Goal: Find specific page/section: Find specific page/section

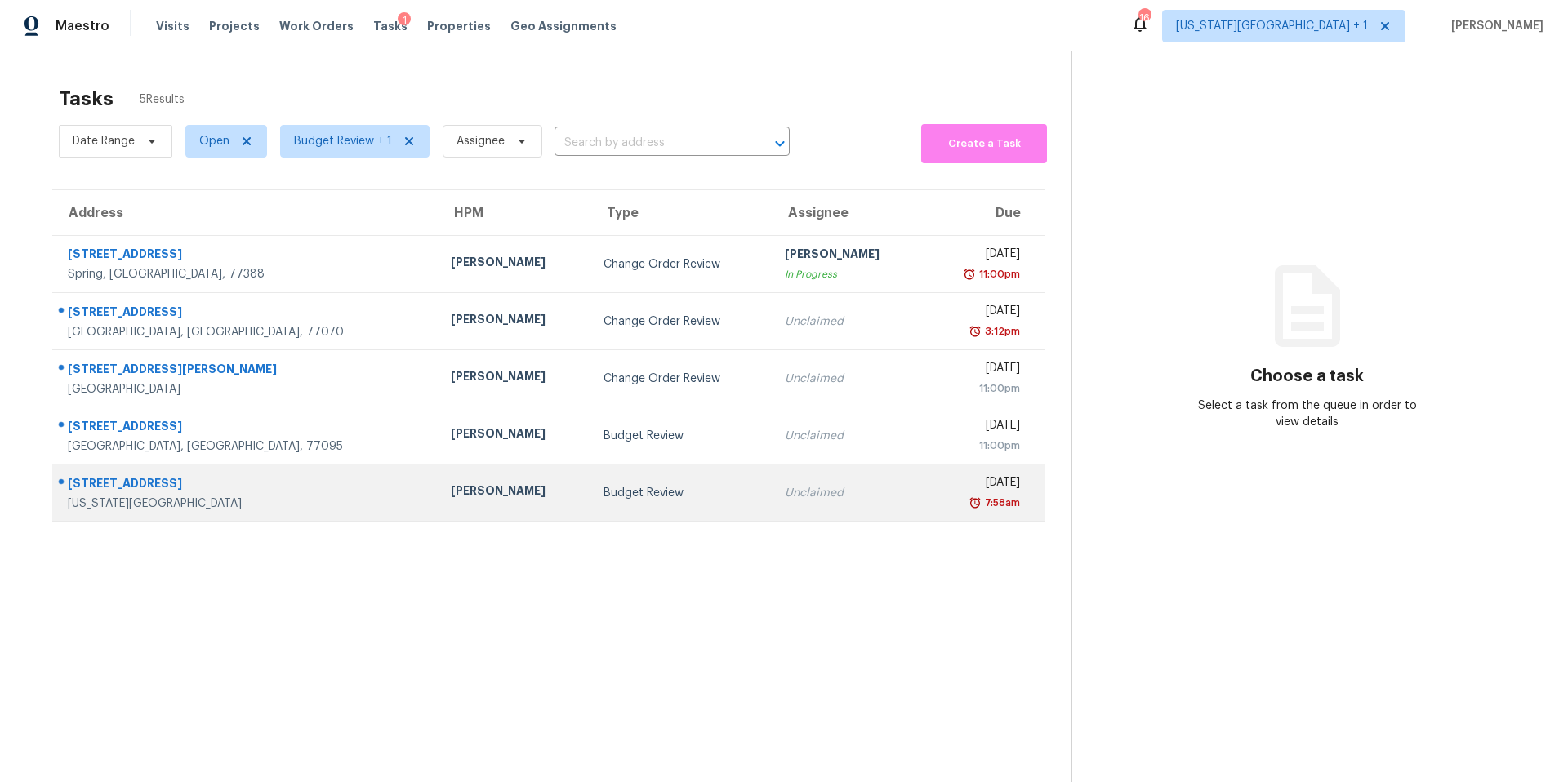
click at [451, 488] on div "[PERSON_NAME]" at bounding box center [514, 493] width 126 height 20
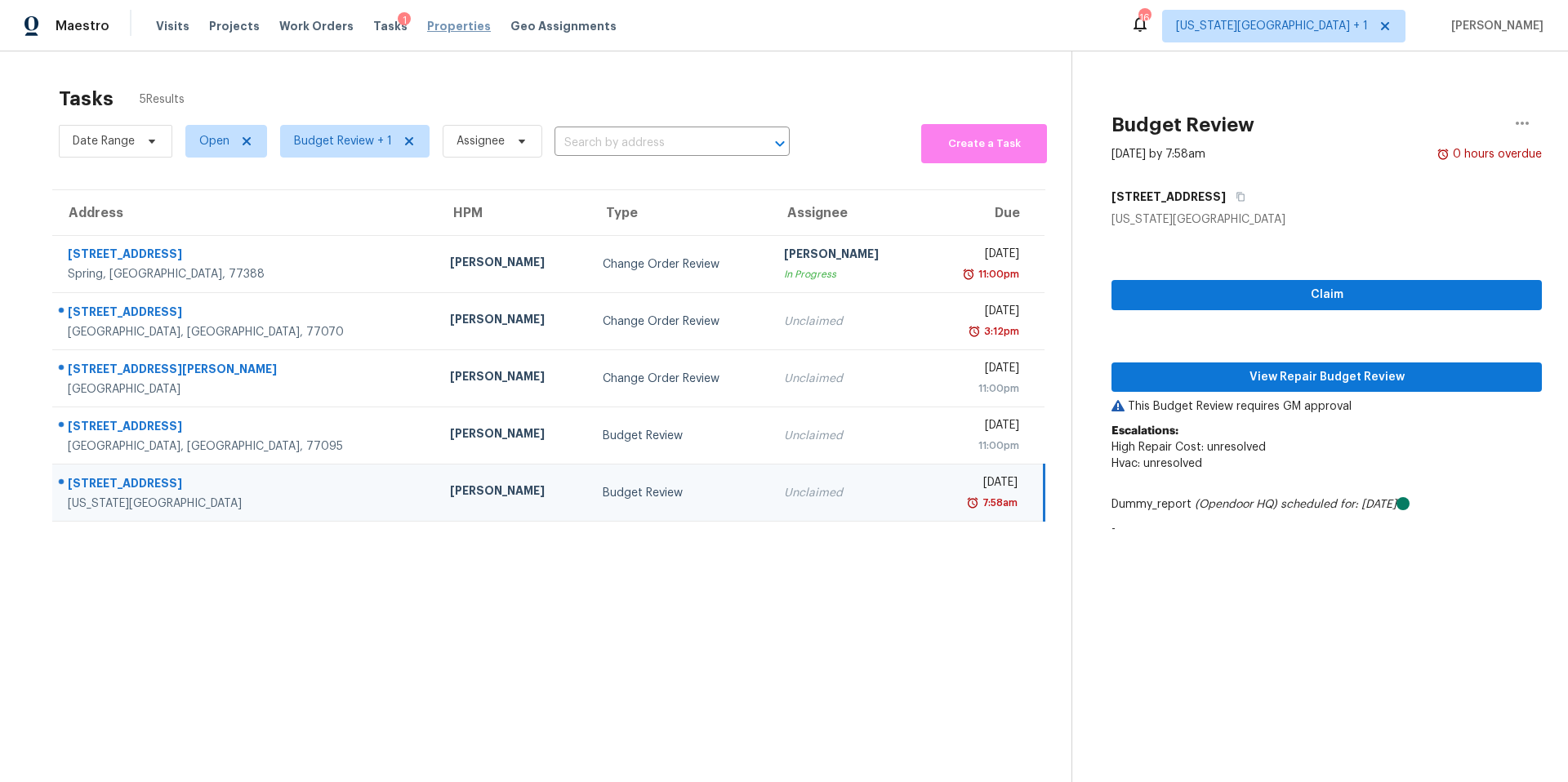
click at [432, 31] on span "Properties" at bounding box center [458, 26] width 63 height 17
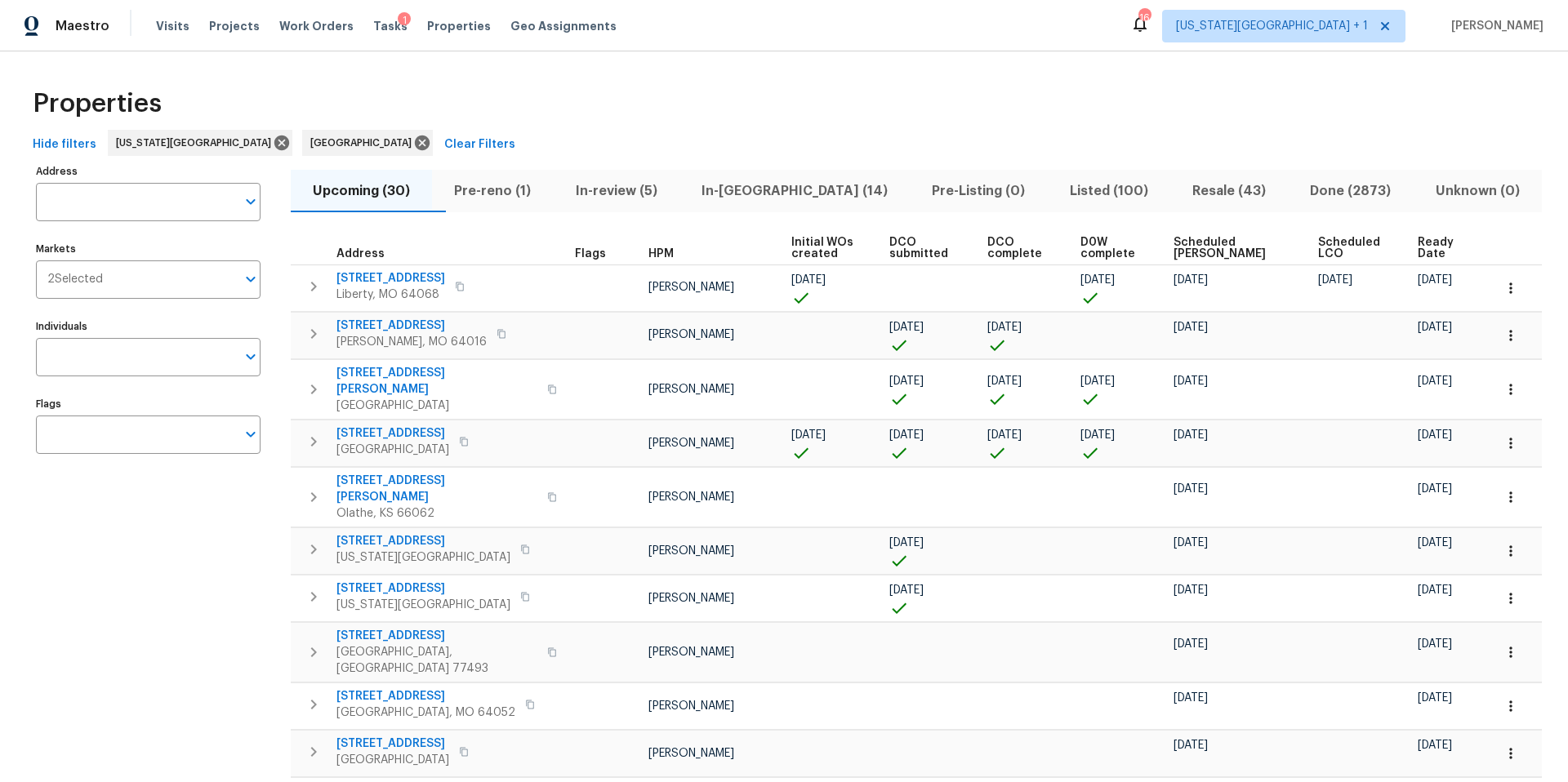
click at [512, 186] on span "Pre-reno (1)" at bounding box center [492, 191] width 101 height 23
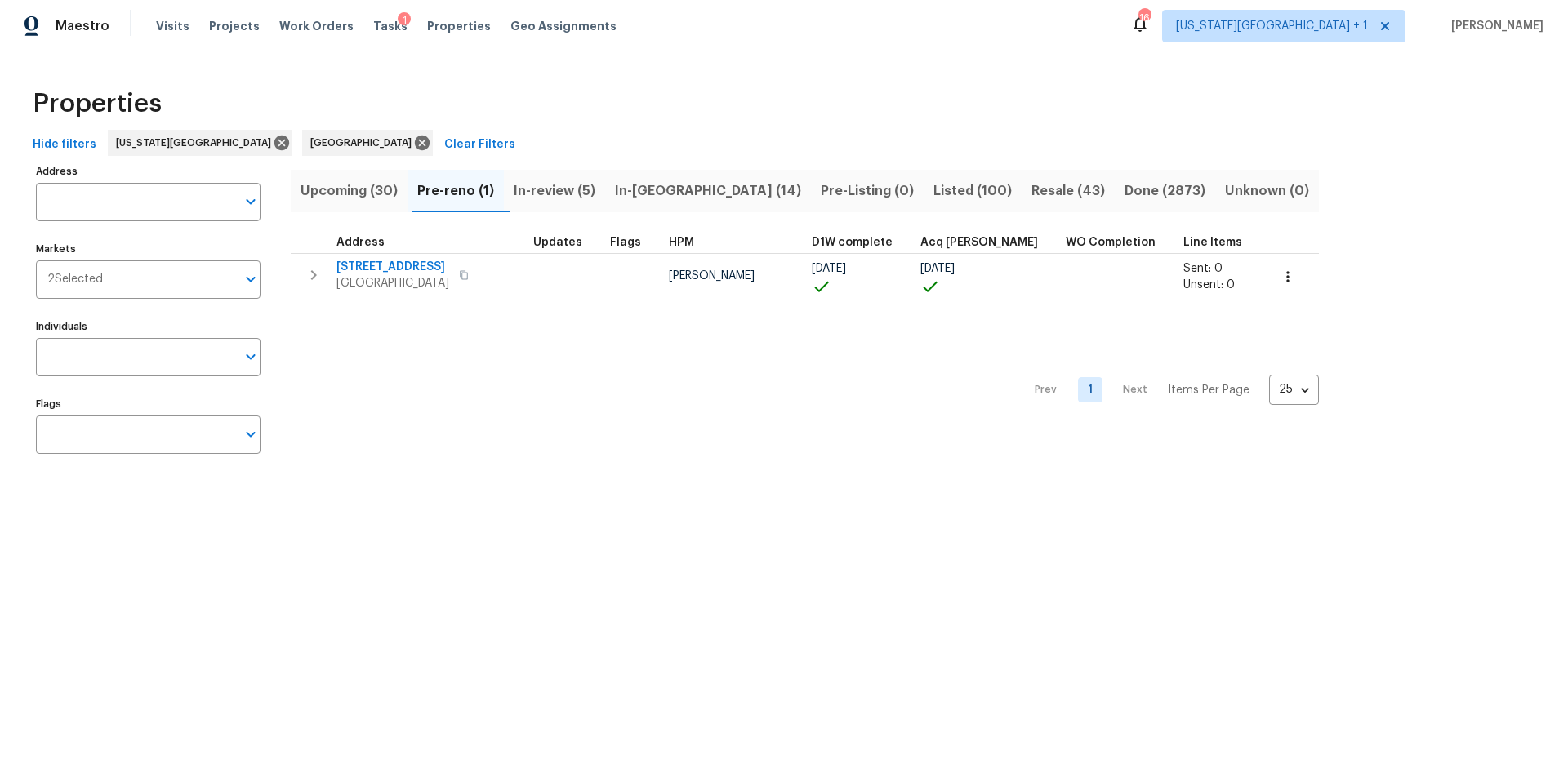
click at [347, 185] on span "Upcoming (30)" at bounding box center [349, 191] width 97 height 23
